Goal: Transaction & Acquisition: Book appointment/travel/reservation

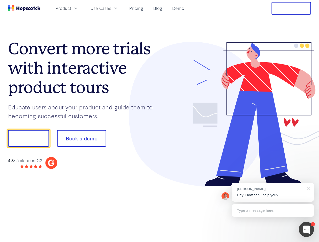
click at [160, 121] on div at bounding box center [236, 114] width 152 height 145
click at [71, 8] on span "Product" at bounding box center [64, 8] width 16 height 6
click at [111, 8] on span "Use Cases" at bounding box center [100, 8] width 21 height 6
click at [291, 8] on button "Free Trial" at bounding box center [290, 8] width 39 height 13
click at [28, 139] on button "Show me!" at bounding box center [28, 138] width 41 height 17
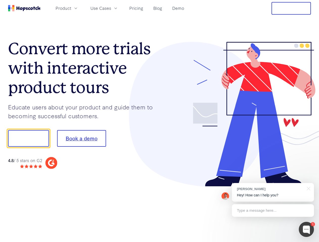
click at [81, 139] on button "Book a demo" at bounding box center [81, 138] width 49 height 17
click at [306, 230] on div at bounding box center [306, 229] width 15 height 15
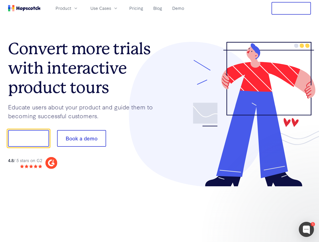
click at [273, 193] on div at bounding box center [266, 138] width 95 height 168
click at [308, 188] on div at bounding box center [266, 171] width 95 height 101
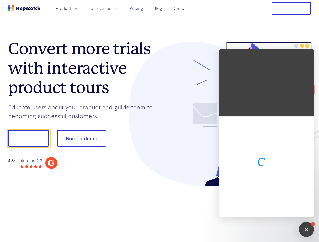
click at [273, 211] on div at bounding box center [266, 166] width 95 height 101
